Goal: Task Accomplishment & Management: Manage account settings

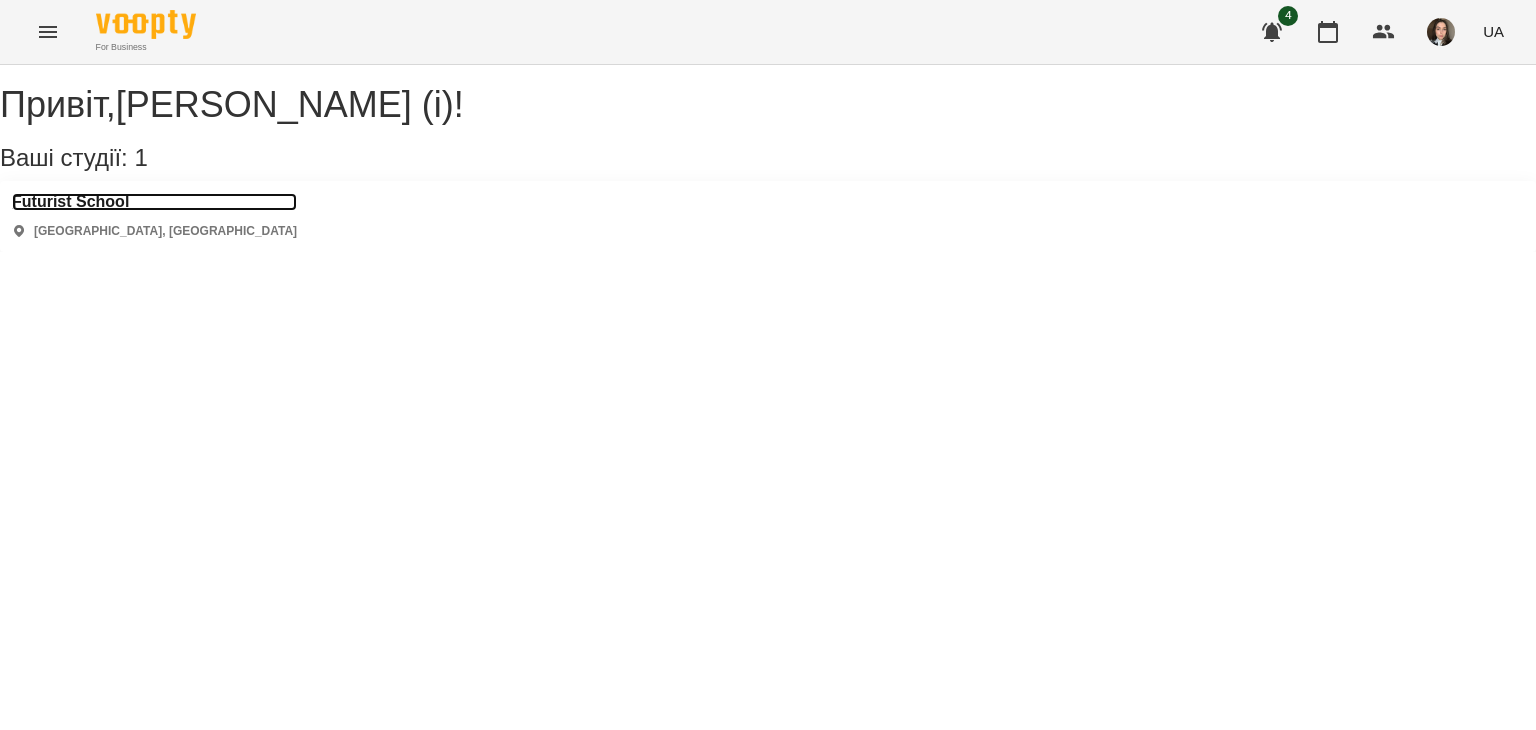
click at [64, 211] on h3 "Futurist School" at bounding box center [154, 202] width 285 height 18
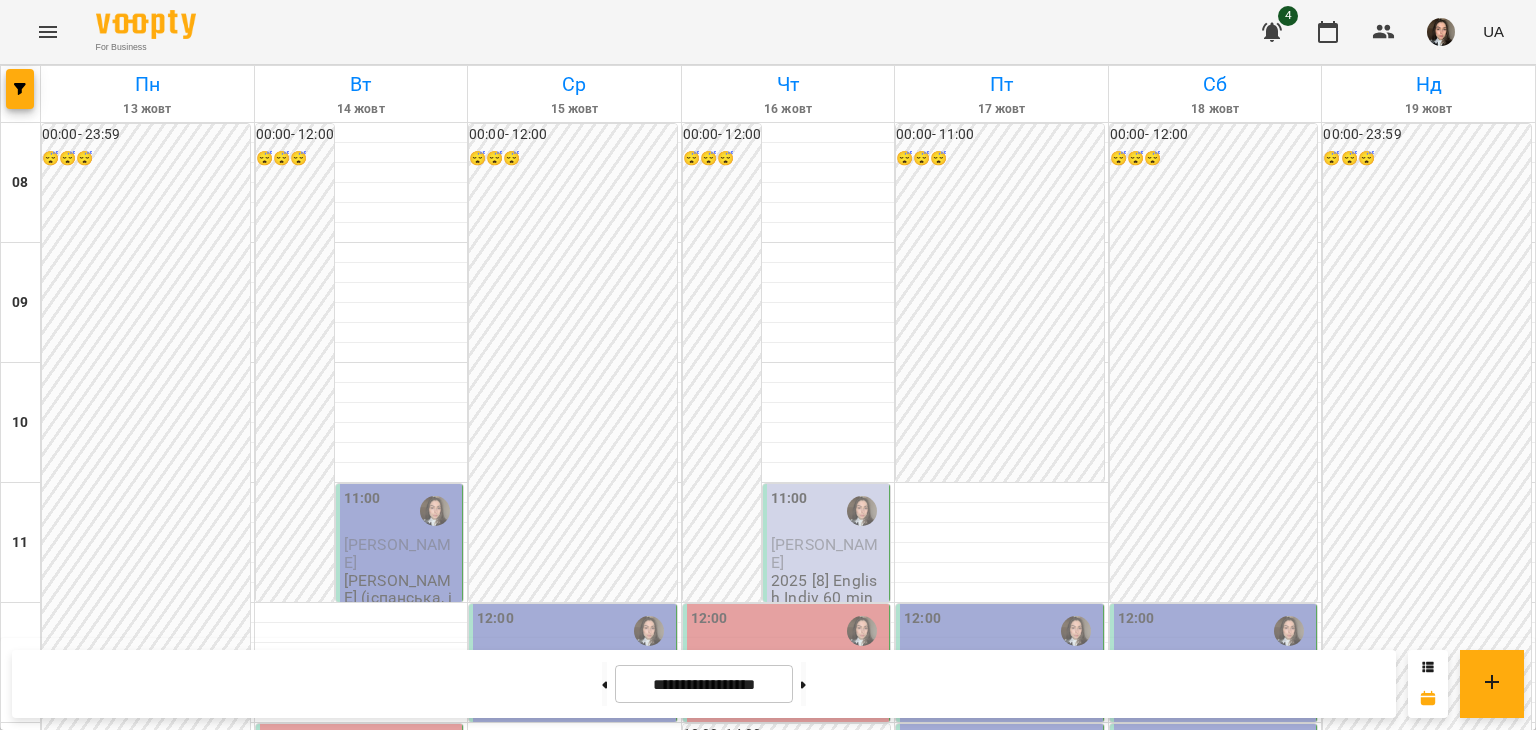
click at [1009, 178] on div "00:00 - 11:00 😴😴😴" at bounding box center [1000, 303] width 208 height 358
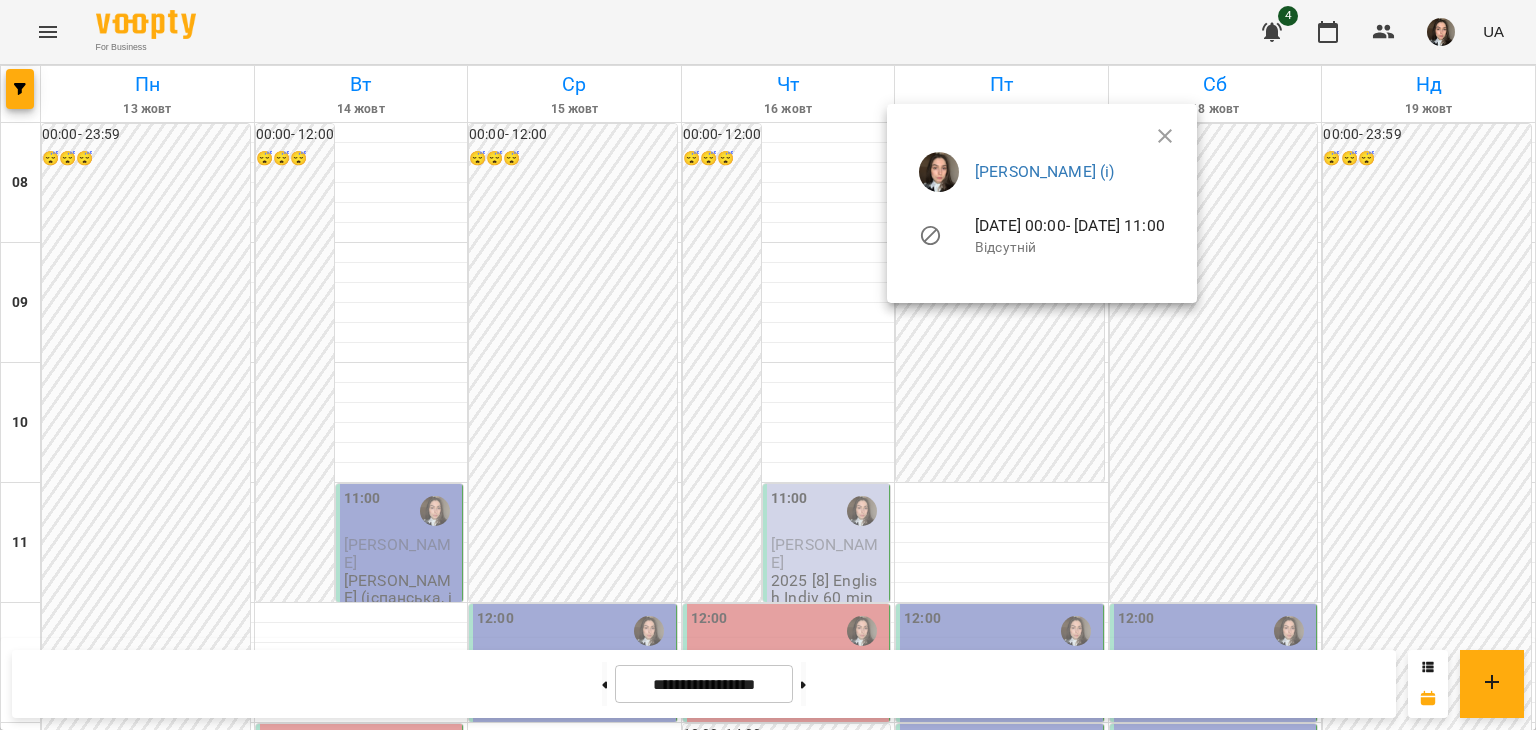
click at [1177, 129] on icon "button" at bounding box center [1165, 136] width 24 height 24
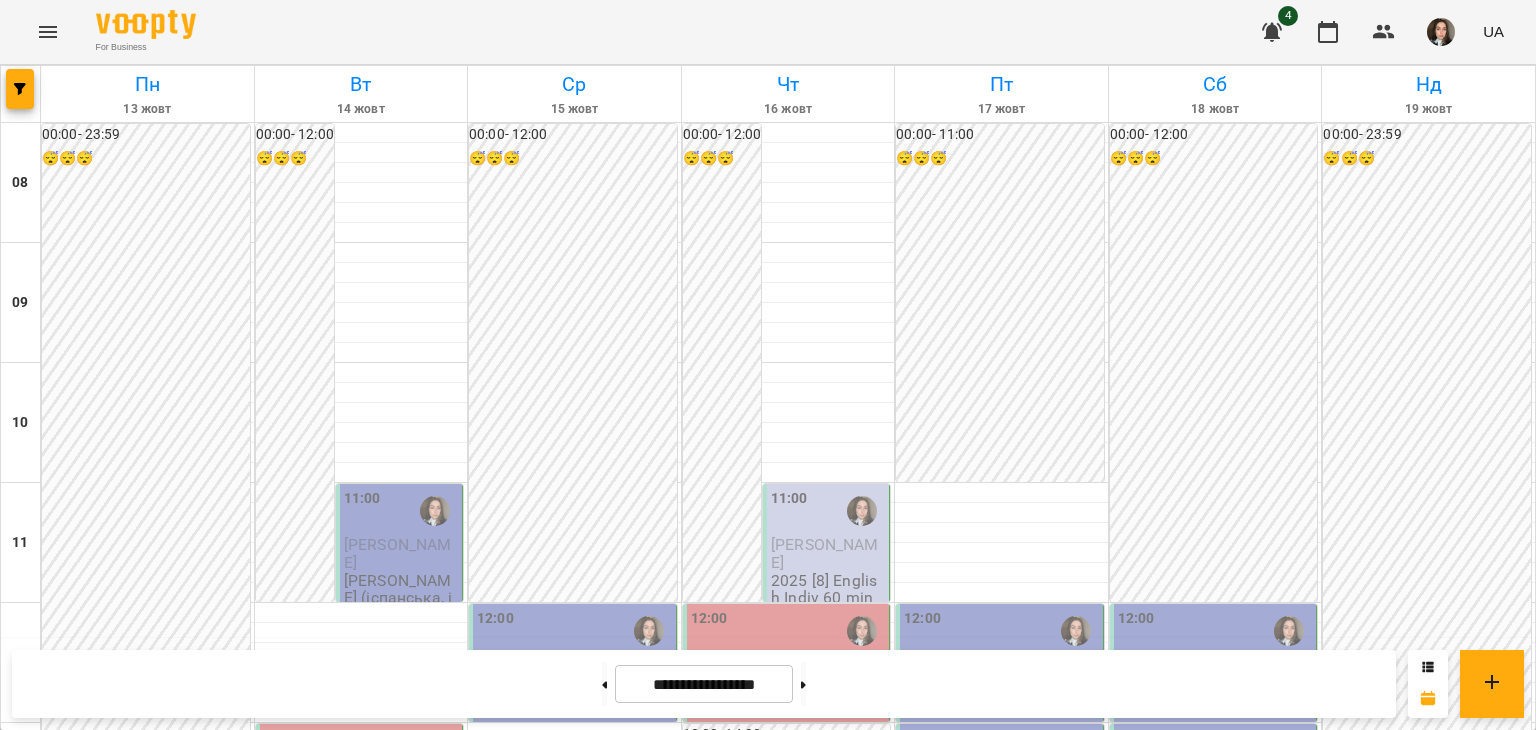
scroll to position [253, 0]
click at [348, 535] on span "[PERSON_NAME]" at bounding box center [398, 553] width 108 height 36
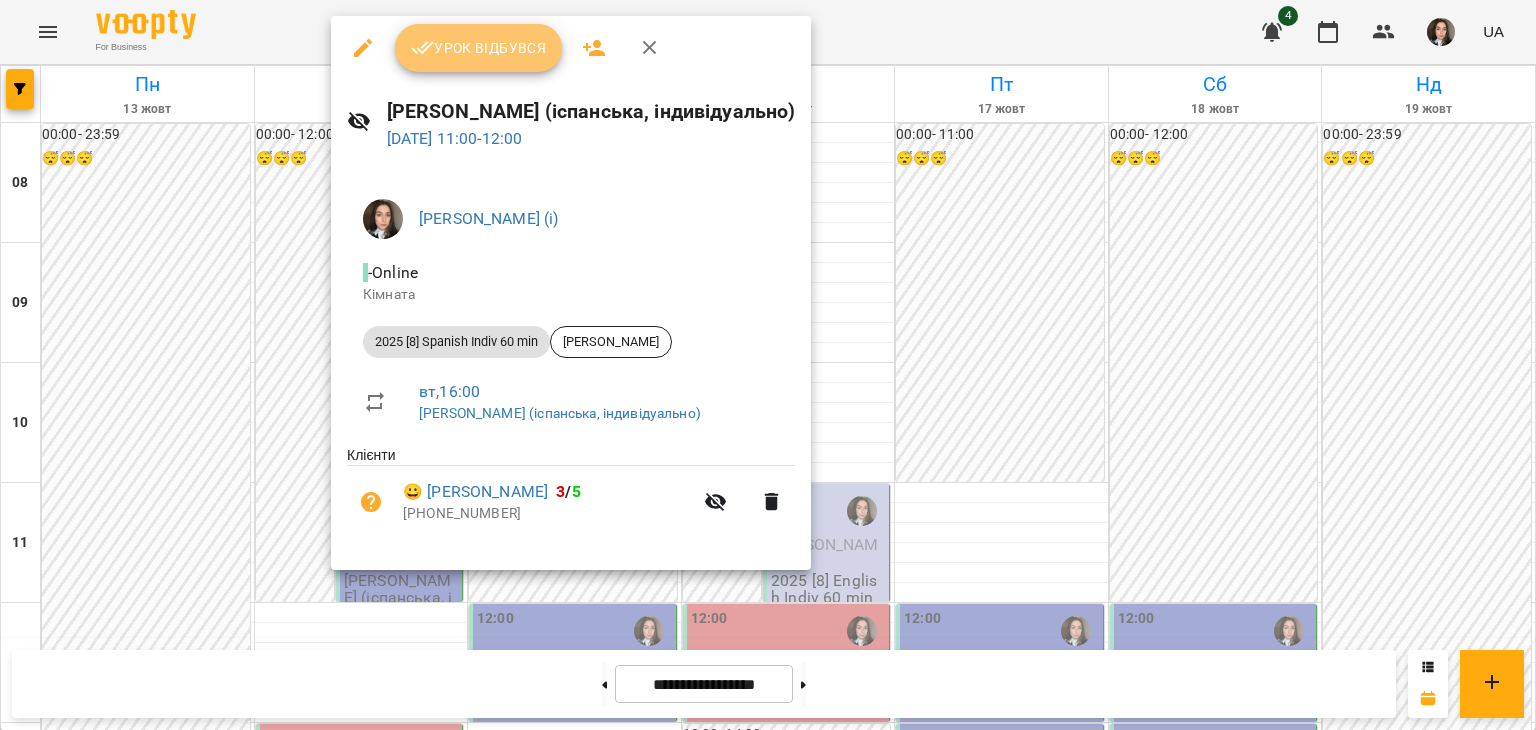
click at [464, 36] on span "Урок відбувся" at bounding box center [479, 48] width 136 height 24
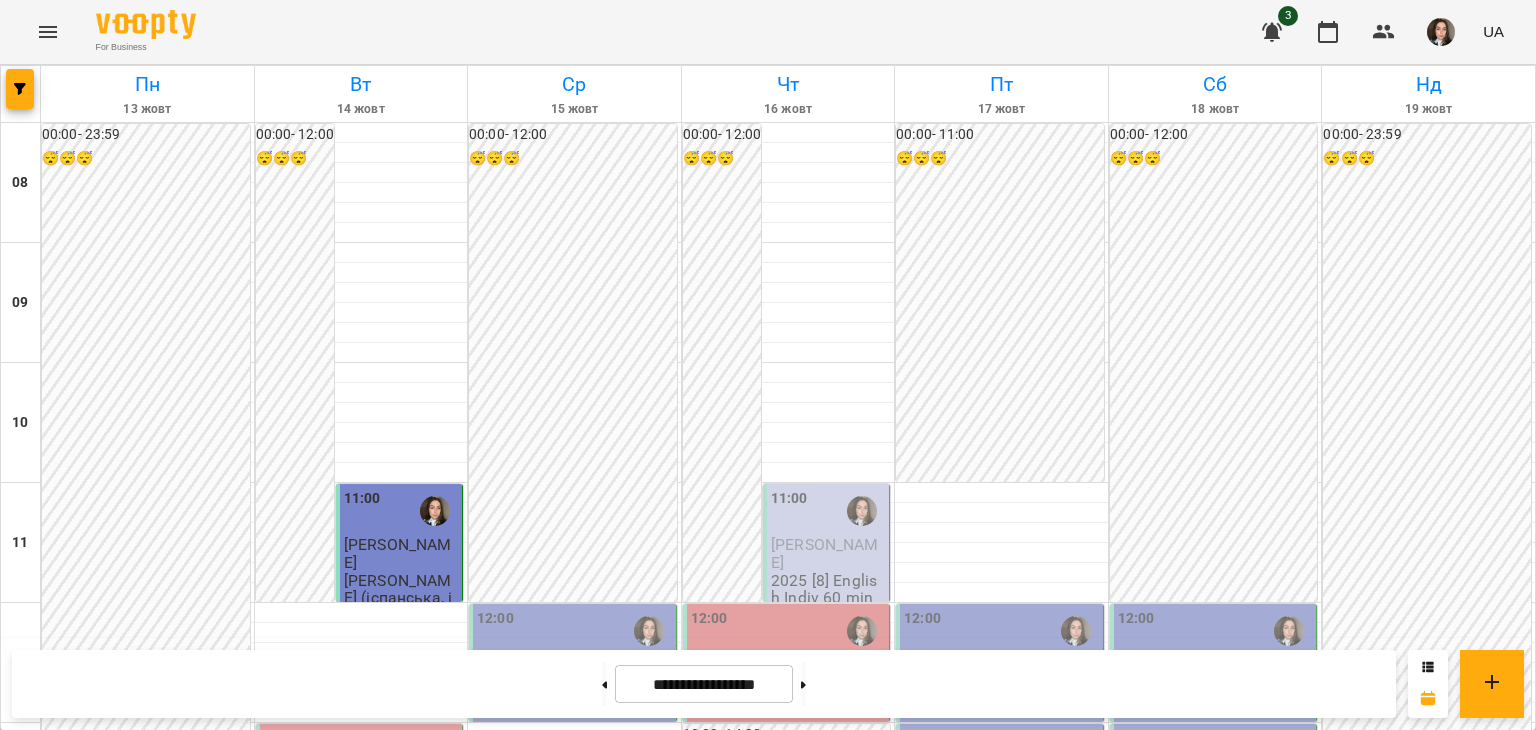
scroll to position [853, 0]
